Goal: Information Seeking & Learning: Find specific fact

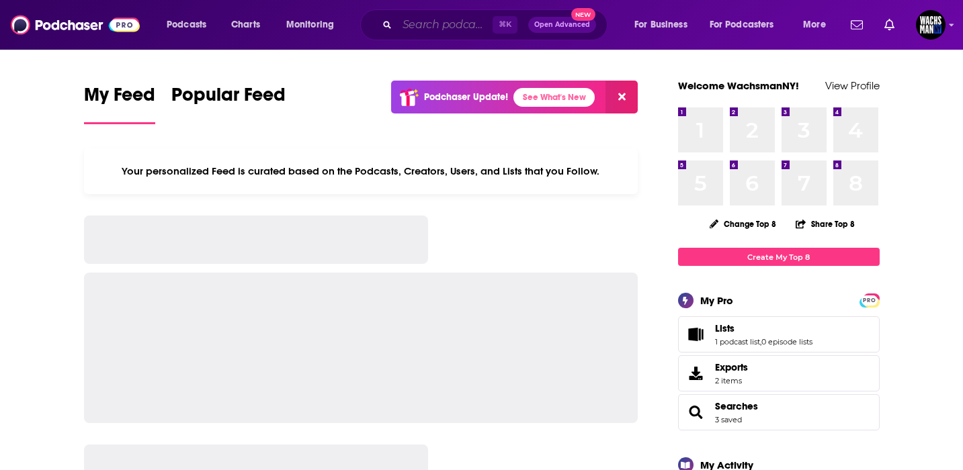
click at [446, 22] on input "Search podcasts, credits, & more..." at bounding box center [444, 25] width 95 height 22
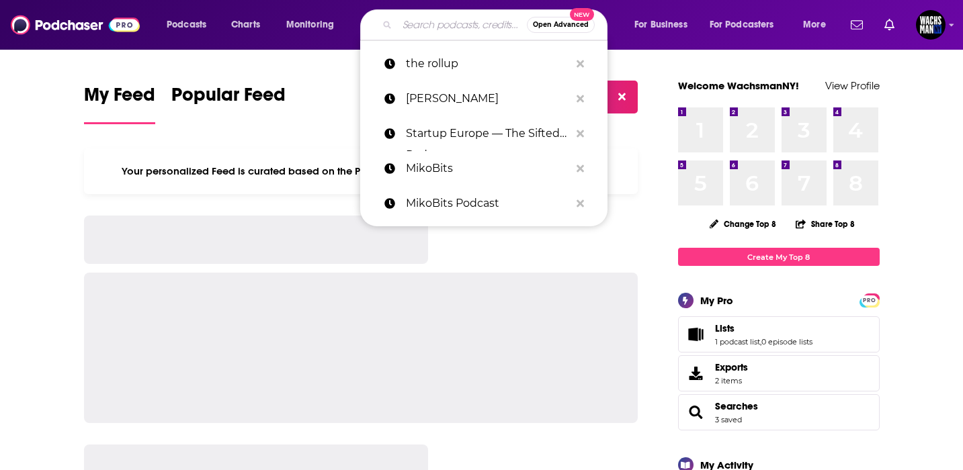
paste input "Coin Bureau"
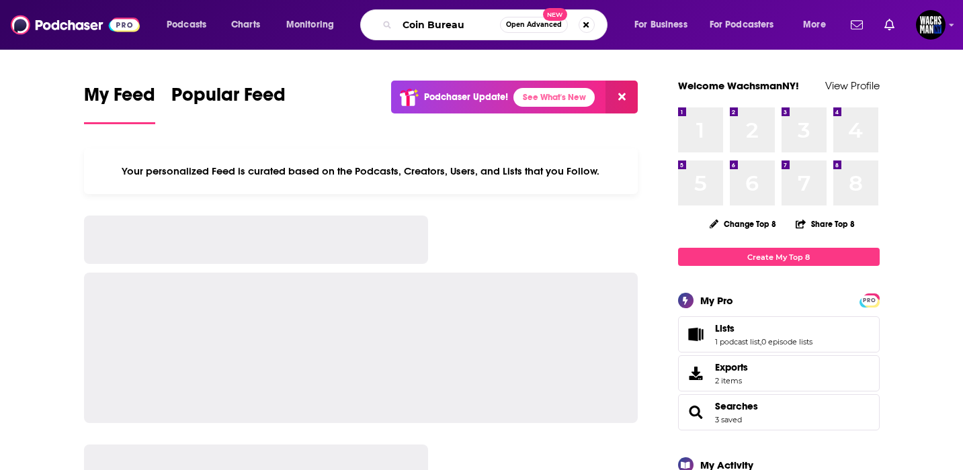
type input "Coin Bureau"
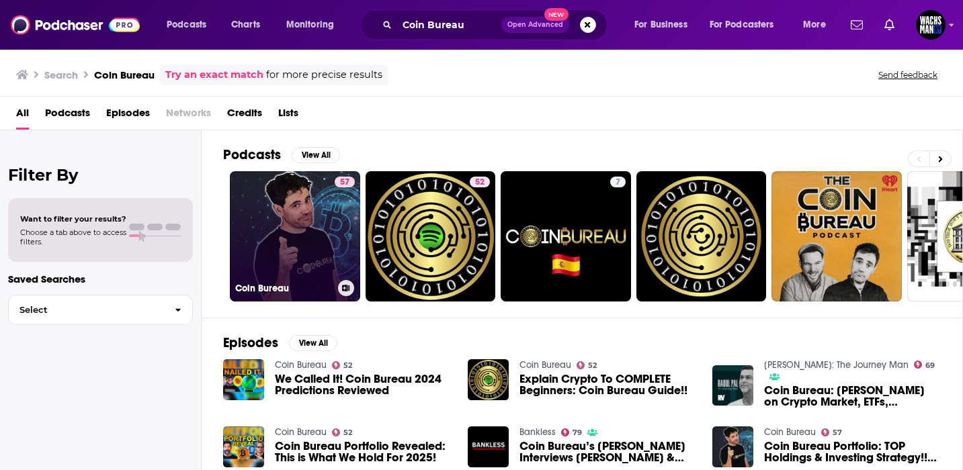
click at [306, 241] on link "57 Coin Bureau" at bounding box center [295, 236] width 130 height 130
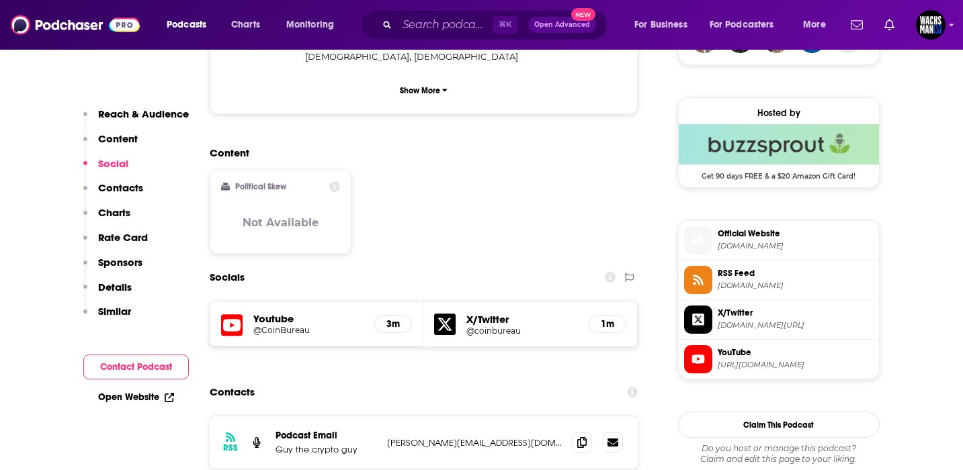
scroll to position [1124, 0]
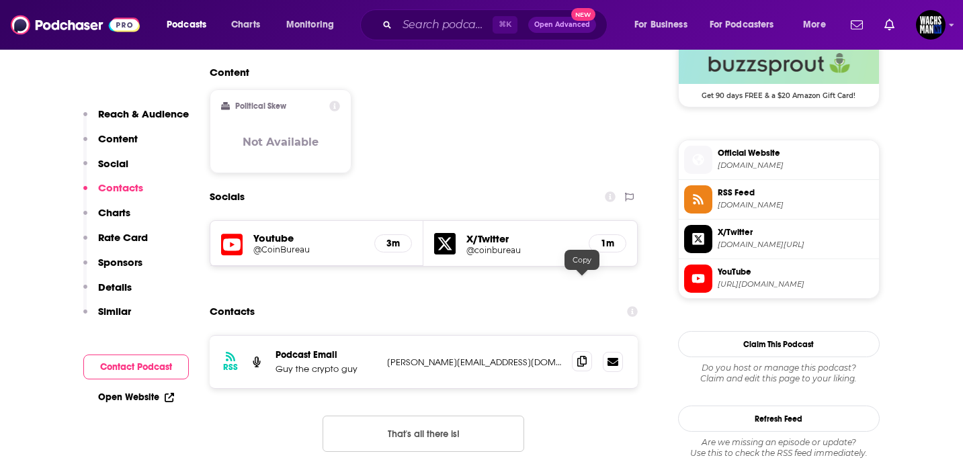
click at [585, 356] on icon at bounding box center [581, 361] width 9 height 11
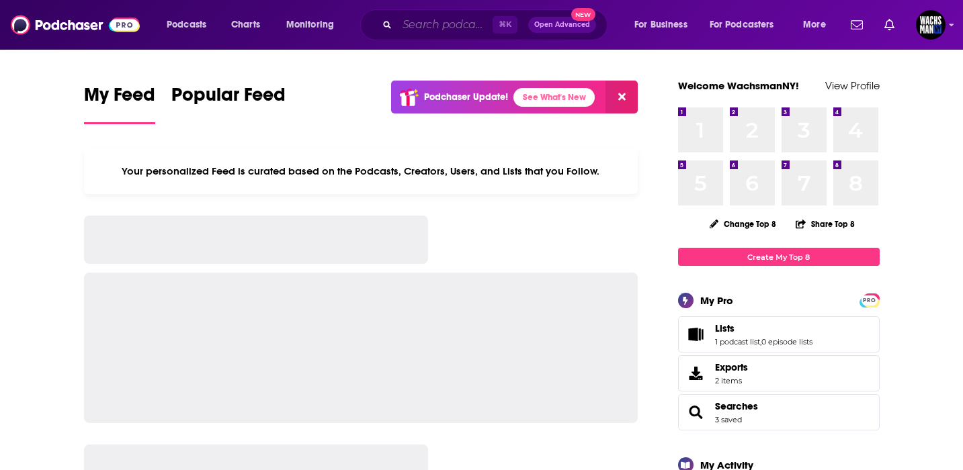
click at [460, 24] on input "Search podcasts, credits, & more..." at bounding box center [444, 25] width 95 height 22
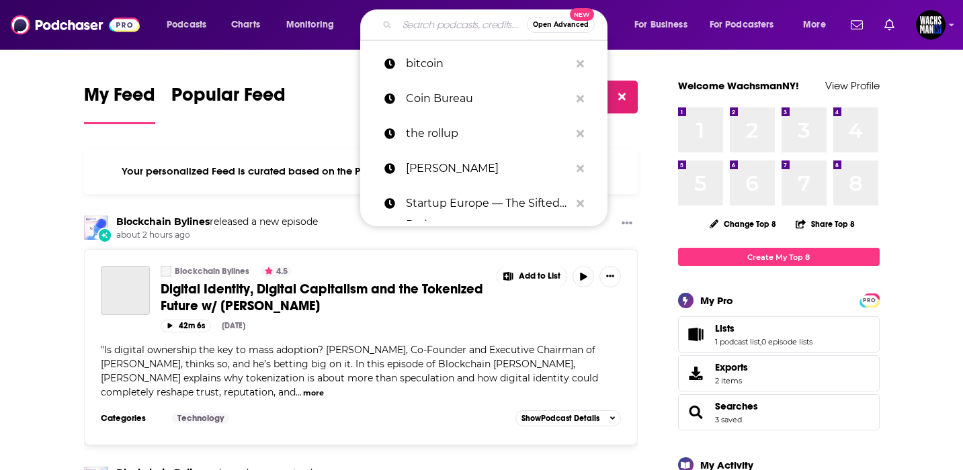
paste input "Be in Crypto"
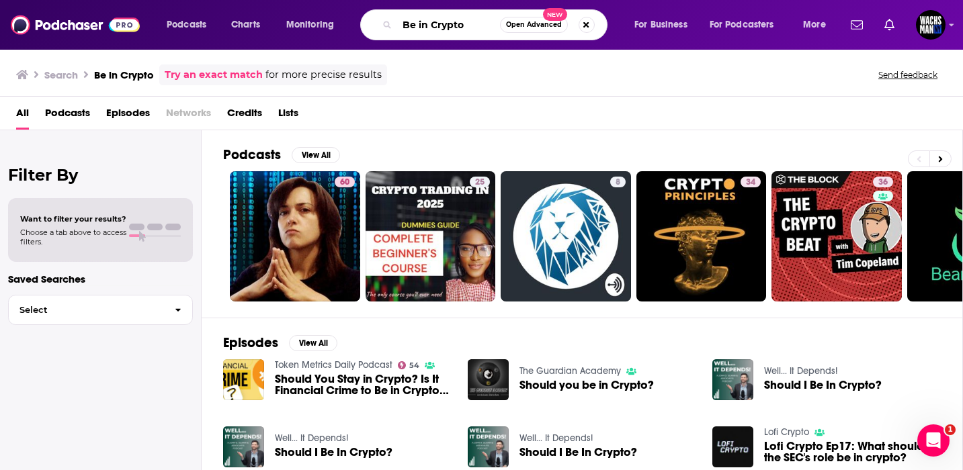
click at [418, 21] on input "Be in Crypto" at bounding box center [448, 25] width 103 height 22
type input "BeinCrypto"
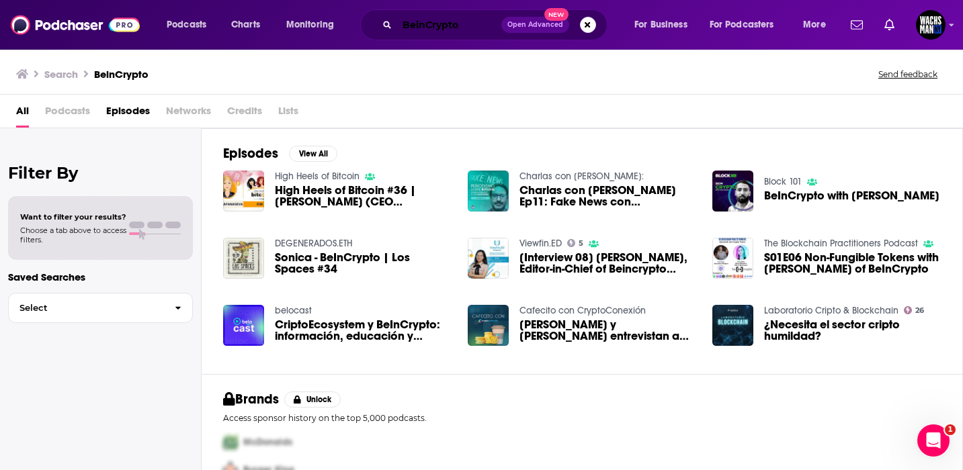
click at [460, 20] on input "BeinCrypto" at bounding box center [449, 25] width 104 height 22
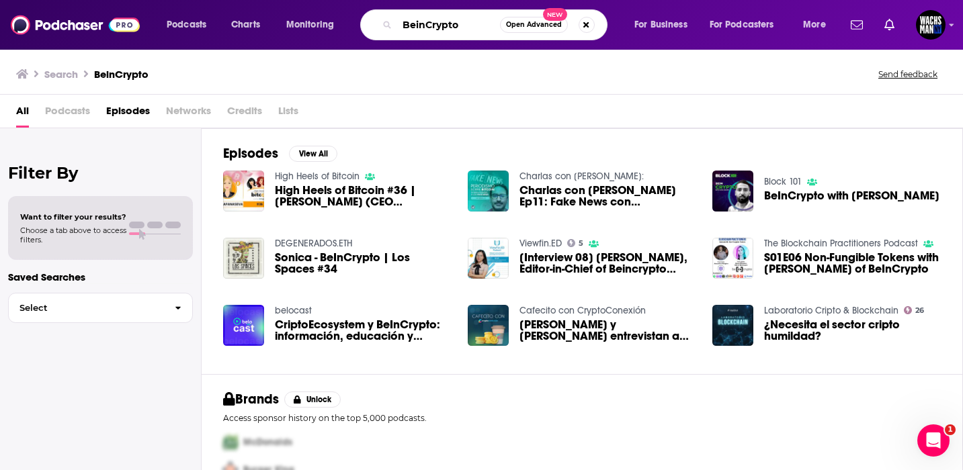
click at [460, 20] on input "BeinCrypto" at bounding box center [448, 25] width 103 height 22
